Goal: Information Seeking & Learning: Learn about a topic

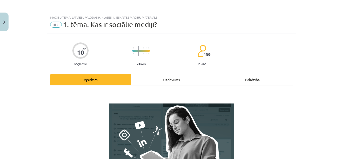
scroll to position [132, 0]
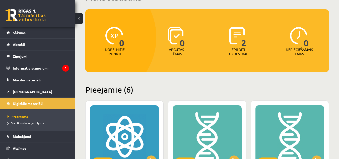
scroll to position [42, 0]
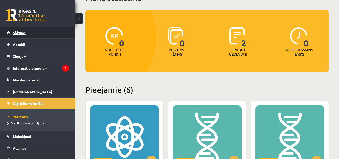
click at [48, 30] on link "Sākums" at bounding box center [38, 33] width 63 height 12
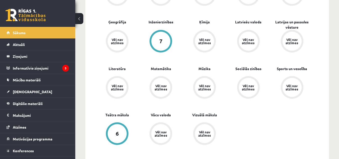
scroll to position [221, 0]
click at [40, 99] on link "Digitālie materiāli" at bounding box center [38, 104] width 63 height 12
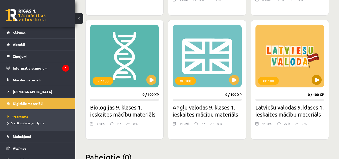
scroll to position [255, 0]
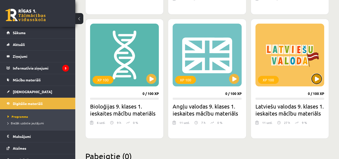
click at [312, 78] on button at bounding box center [317, 79] width 10 height 10
click at [301, 65] on div "XP 100" at bounding box center [290, 55] width 69 height 63
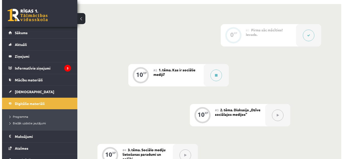
scroll to position [111, 0]
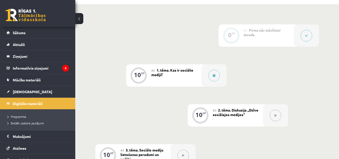
click at [191, 78] on div "#2 1. tēma. Kas ir sociālie mediji?" at bounding box center [176, 75] width 50 height 22
click at [212, 77] on button at bounding box center [214, 76] width 12 height 12
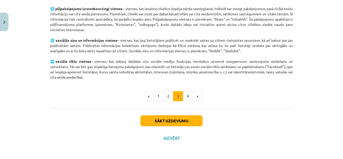
scroll to position [367, 0]
click at [165, 96] on button "2" at bounding box center [168, 96] width 10 height 10
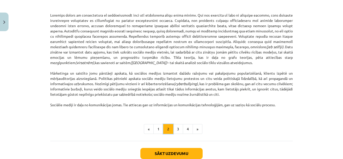
scroll to position [345, 0]
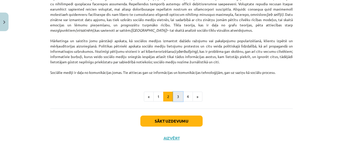
click at [177, 94] on button "3" at bounding box center [178, 97] width 10 height 10
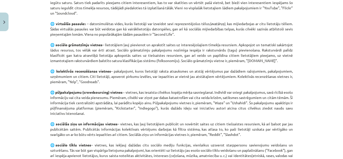
scroll to position [367, 0]
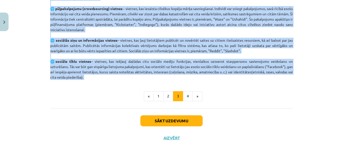
drag, startPoint x: 44, startPoint y: 7, endPoint x: 127, endPoint y: 81, distance: 111.1
click at [127, 81] on div "Mācību tēma: Latviešu valodas 9. klases 1. ieskaites mācību materiāls #2 1. tēm…" at bounding box center [171, 79] width 343 height 159
copy p "Galvenie sociālo mediju paveidi ir šādi: 🌐 blogi – tīmekļa žurnāli vai internet…"
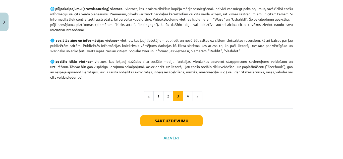
click at [236, 117] on div "Sākt uzdevumu Aizvērt" at bounding box center [171, 125] width 243 height 35
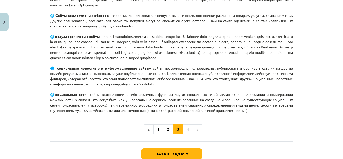
scroll to position [354, 0]
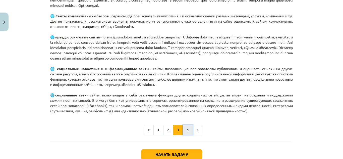
click at [187, 132] on font "4" at bounding box center [188, 129] width 2 height 5
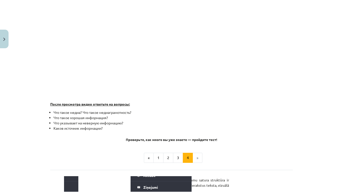
scroll to position [43, 0]
